Goal: Information Seeking & Learning: Learn about a topic

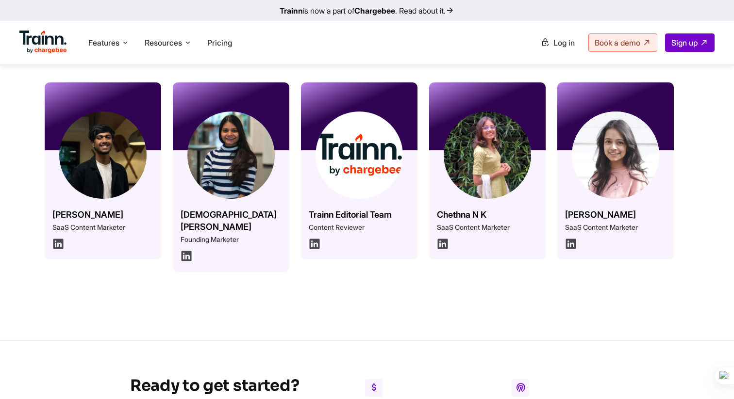
scroll to position [200, 0]
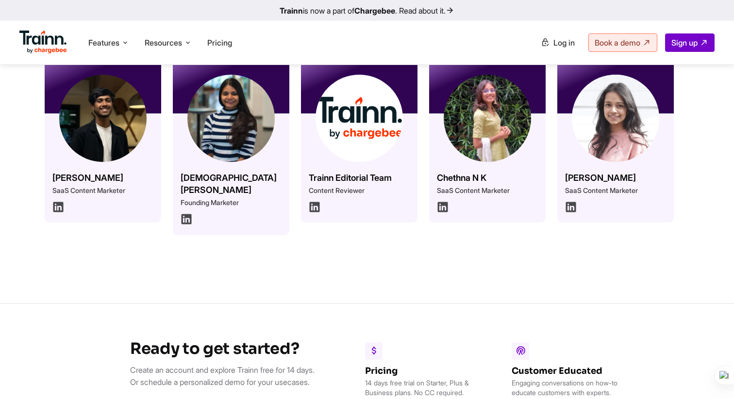
click at [249, 170] on div "Vaishnavi Ketharnathan Founding Marketer" at bounding box center [231, 175] width 116 height 122
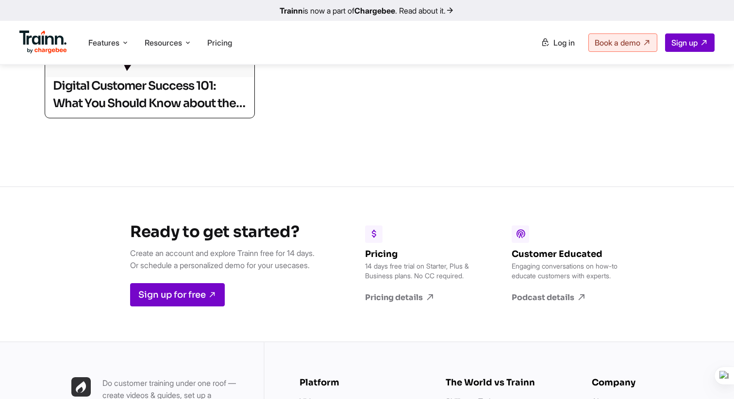
scroll to position [516, 0]
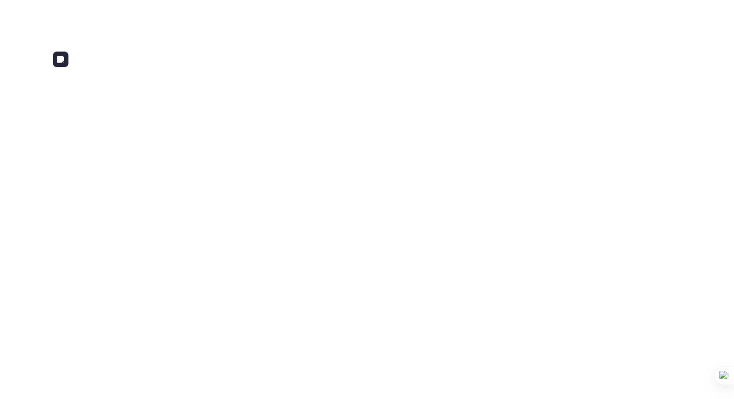
scroll to position [200, 0]
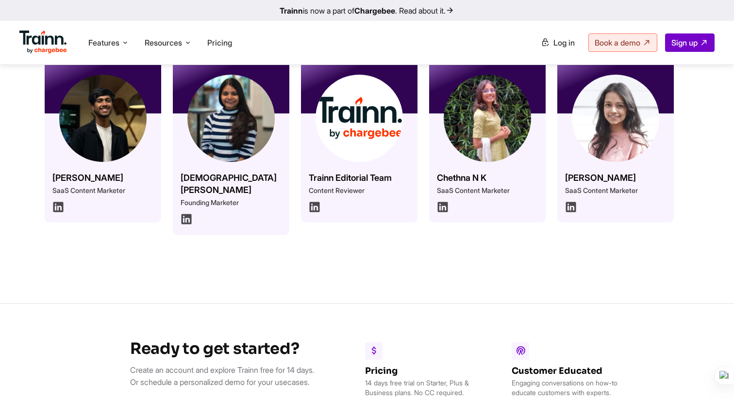
click at [115, 172] on h3 "Omar Sheriff" at bounding box center [102, 178] width 101 height 12
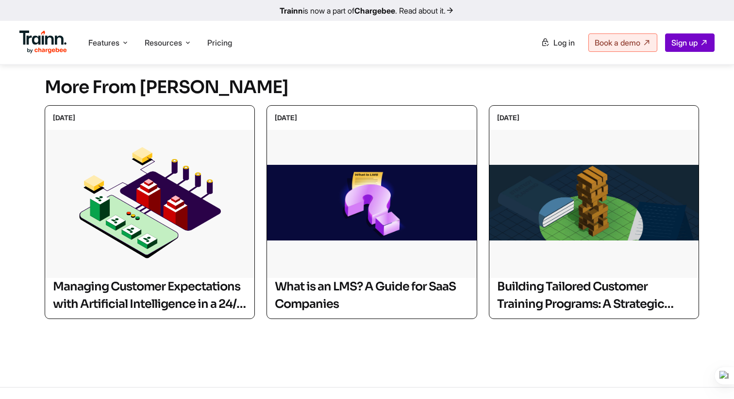
scroll to position [311, 0]
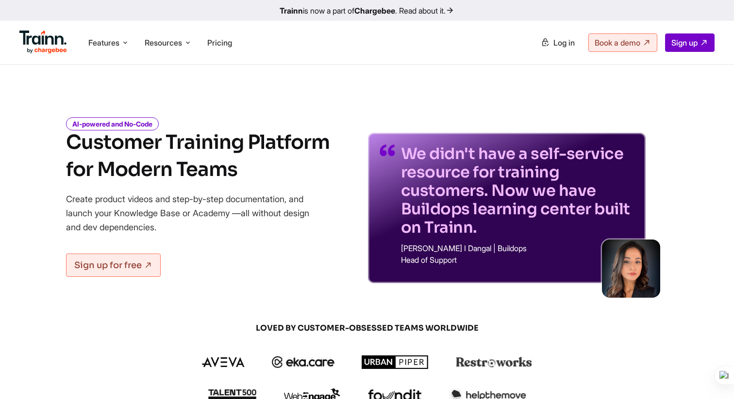
click at [167, 29] on ul "Features Product Videos Create product & how-to videos in multiple languages. G…" at bounding box center [192, 43] width 347 height 28
click at [162, 39] on span "Resources" at bounding box center [163, 42] width 37 height 11
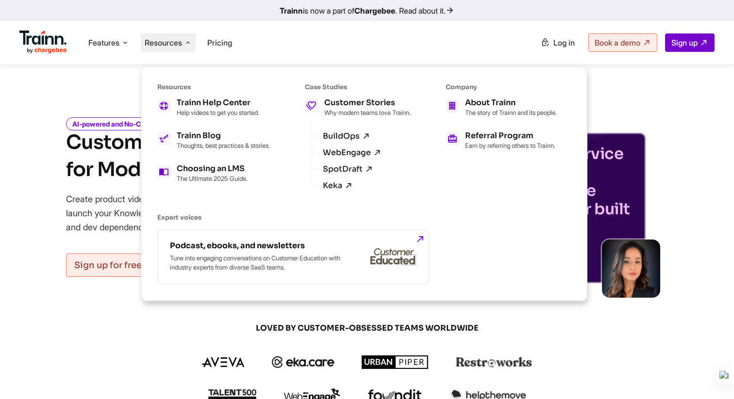
click at [223, 116] on ul "Trainn Help Center Help videos to get you started. Trainn Blog Thoughts, best p…" at bounding box center [213, 140] width 113 height 83
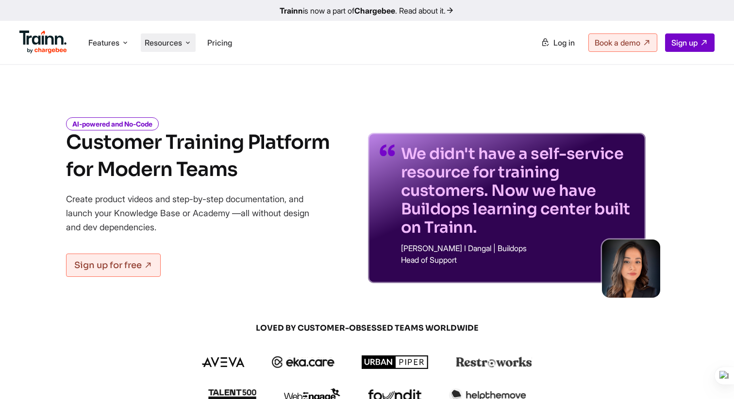
click at [174, 37] on li "Resources Resources Trainn Help Center Help videos to get you started. Trainn B…" at bounding box center [168, 42] width 55 height 18
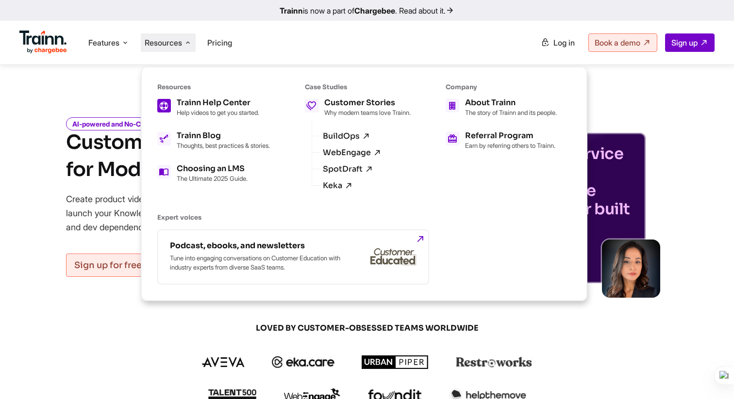
click at [178, 107] on h5 "Trainn Help Center" at bounding box center [218, 103] width 82 height 8
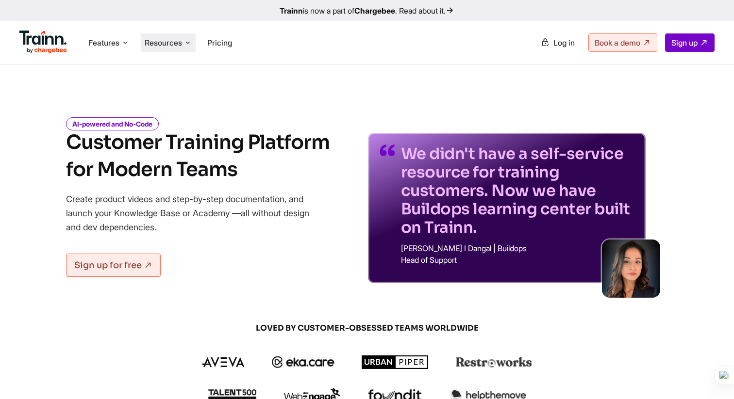
click at [164, 45] on span "Resources" at bounding box center [163, 42] width 37 height 11
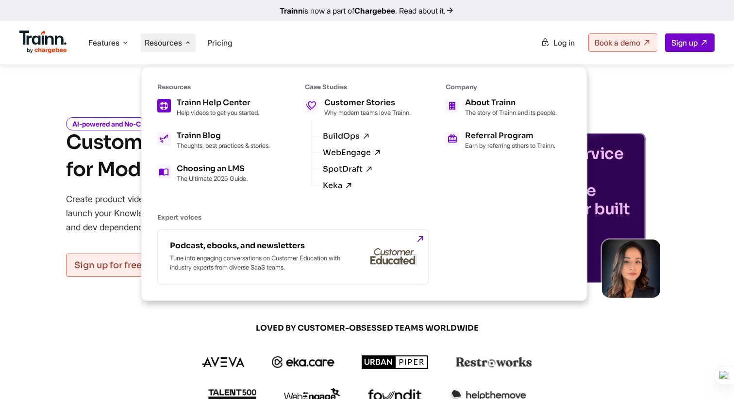
click at [229, 107] on h5 "Trainn Help Center" at bounding box center [218, 103] width 82 height 8
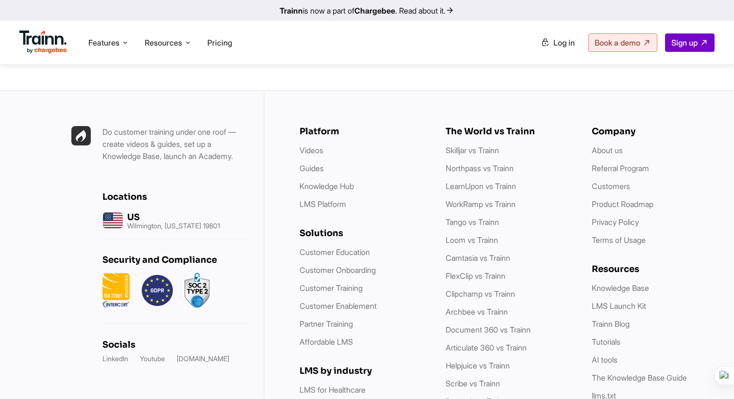
scroll to position [2854, 0]
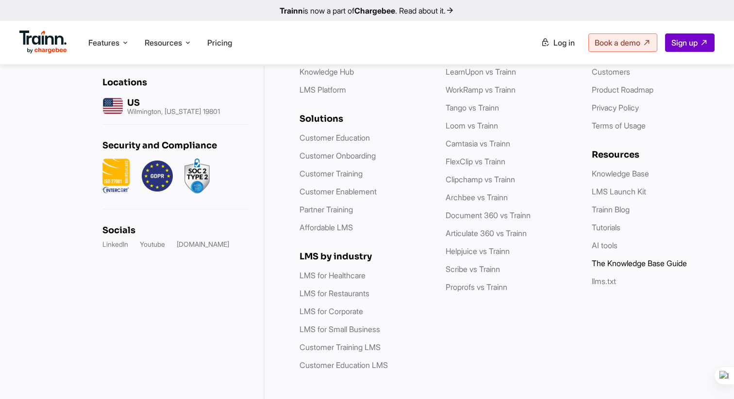
click at [617, 260] on li "The Knowledge Base Guide" at bounding box center [654, 264] width 127 height 12
click at [617, 259] on link "The Knowledge Base Guide" at bounding box center [638, 264] width 95 height 10
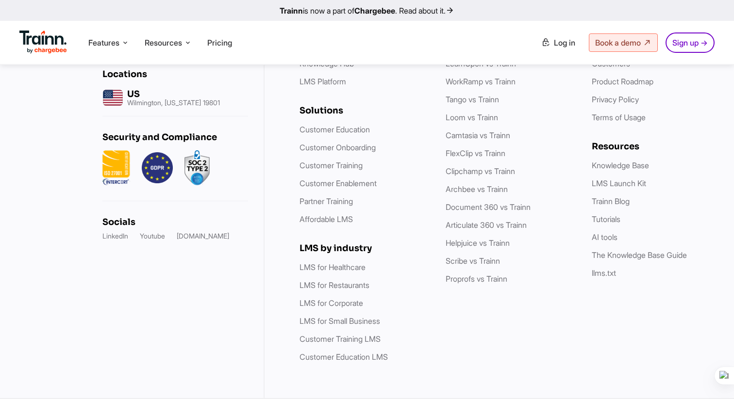
scroll to position [10448, 0]
click at [120, 237] on link "LinkedIn" at bounding box center [115, 236] width 26 height 10
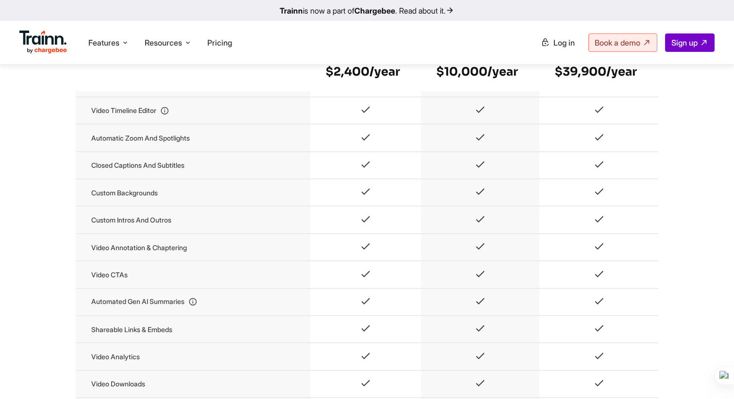
scroll to position [706, 0]
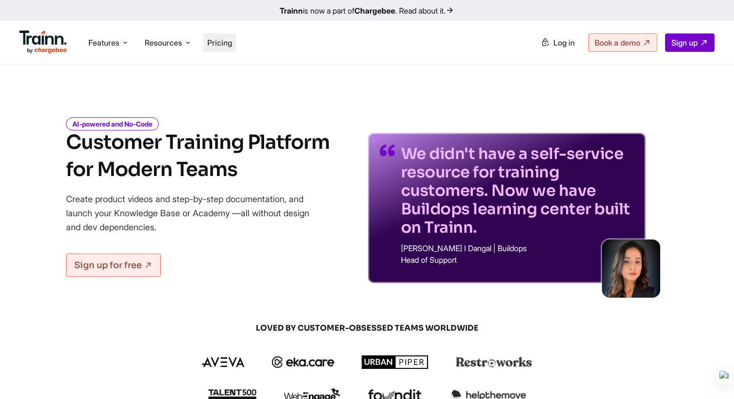
click at [229, 44] on span "Pricing" at bounding box center [219, 43] width 25 height 10
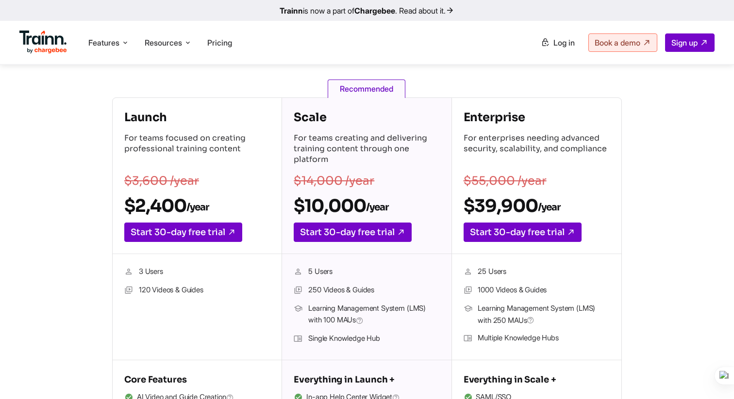
scroll to position [145, 0]
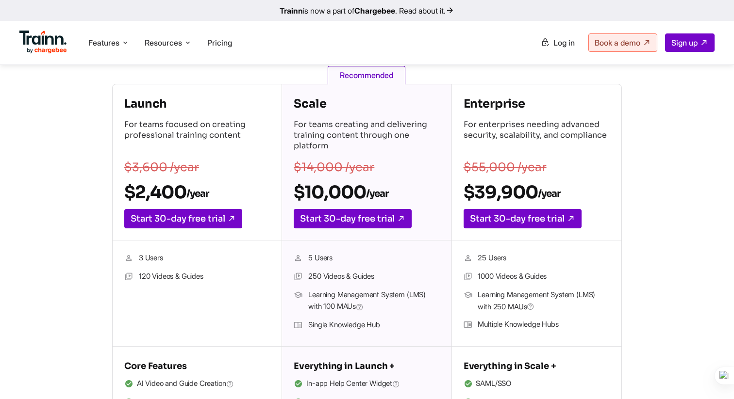
click at [444, 309] on div "5 Users 250 Videos & Guides Learning Management System (LMS) with 100 [PERSON_N…" at bounding box center [366, 294] width 169 height 106
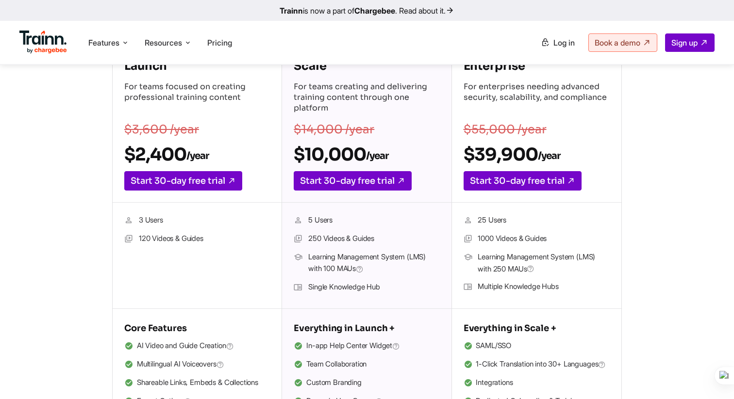
click at [426, 311] on div "Everything in Launch + In-app Help Center Widget Team Collaboration Custom Bran…" at bounding box center [366, 364] width 169 height 111
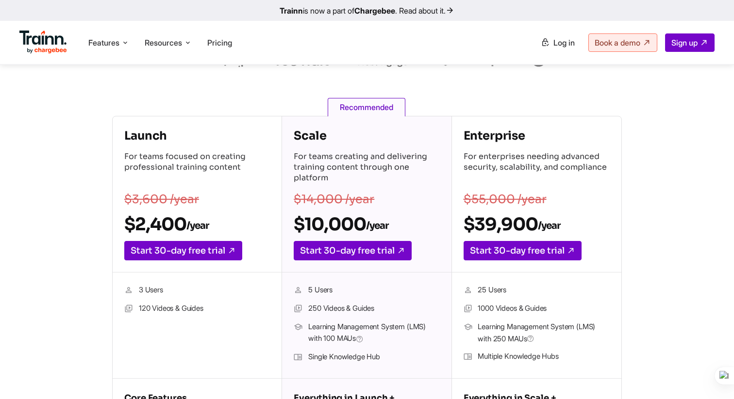
scroll to position [112, 0]
